Goal: Transaction & Acquisition: Purchase product/service

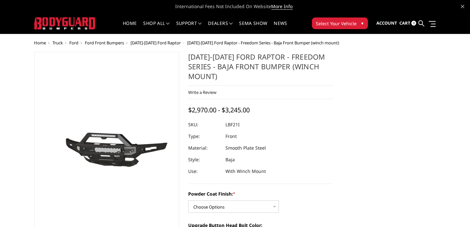
click at [116, 42] on span "Ford Front Bumpers" at bounding box center [104, 43] width 39 height 6
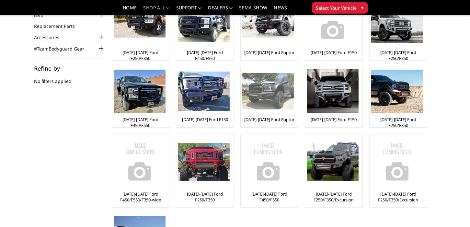
scroll to position [65, 0]
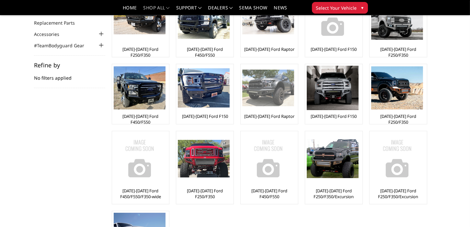
click at [255, 97] on img at bounding box center [268, 88] width 52 height 37
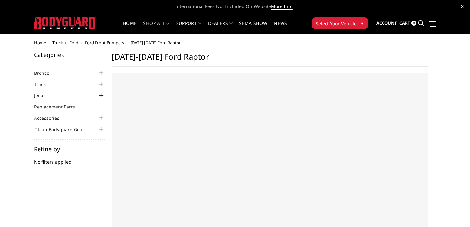
select select "US"
